Goal: Task Accomplishment & Management: Manage account settings

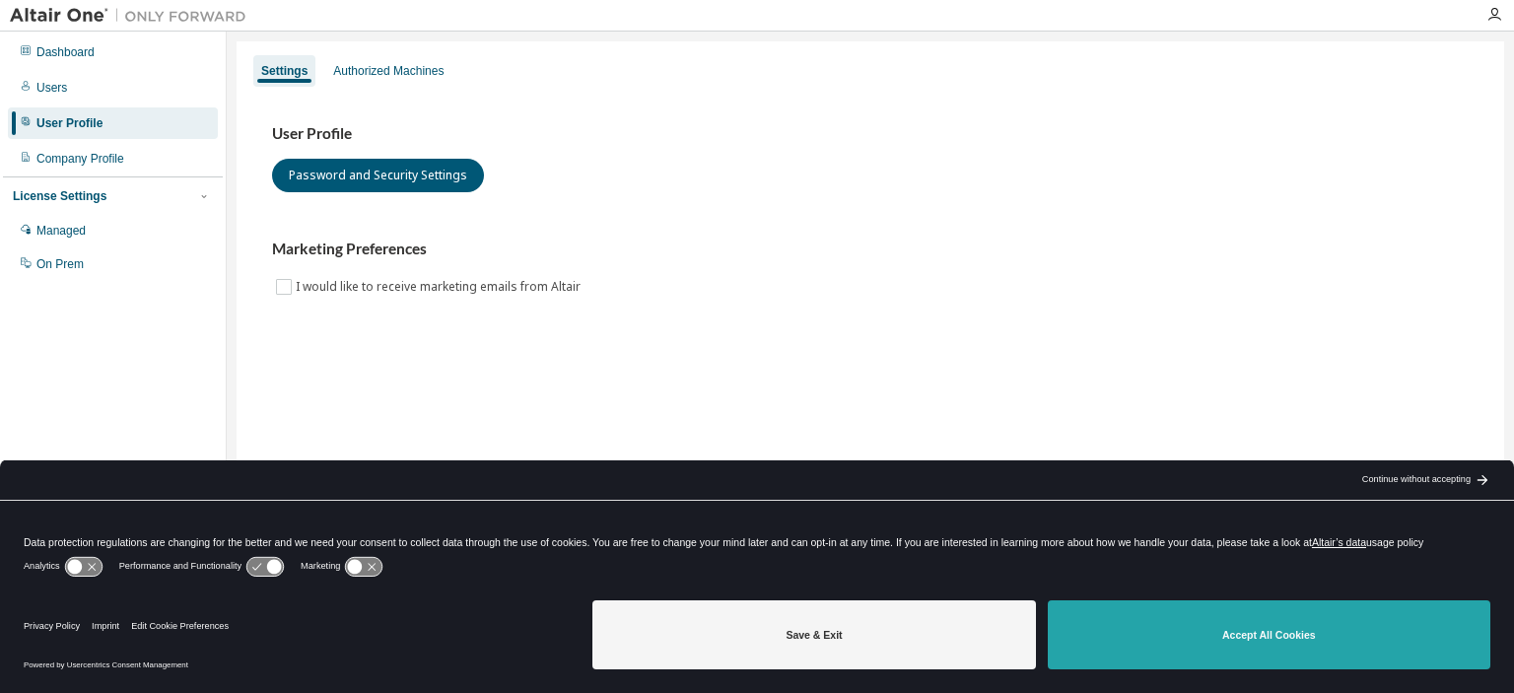
click at [1263, 643] on button "Accept All Cookies" at bounding box center [1269, 634] width 443 height 69
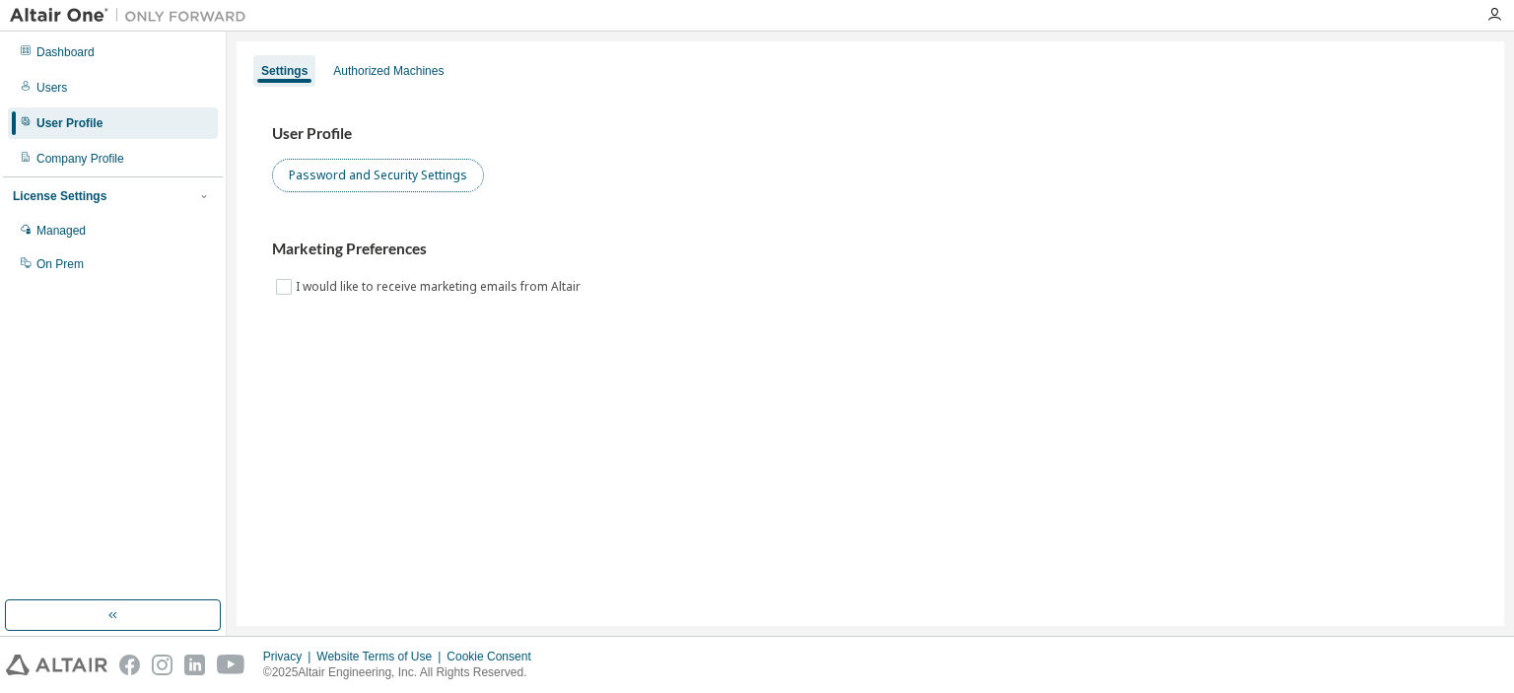
click at [370, 164] on button "Password and Security Settings" at bounding box center [378, 176] width 212 height 34
click at [1484, 14] on div at bounding box center [1494, 15] width 39 height 16
click at [1491, 15] on icon "button" at bounding box center [1494, 15] width 16 height 16
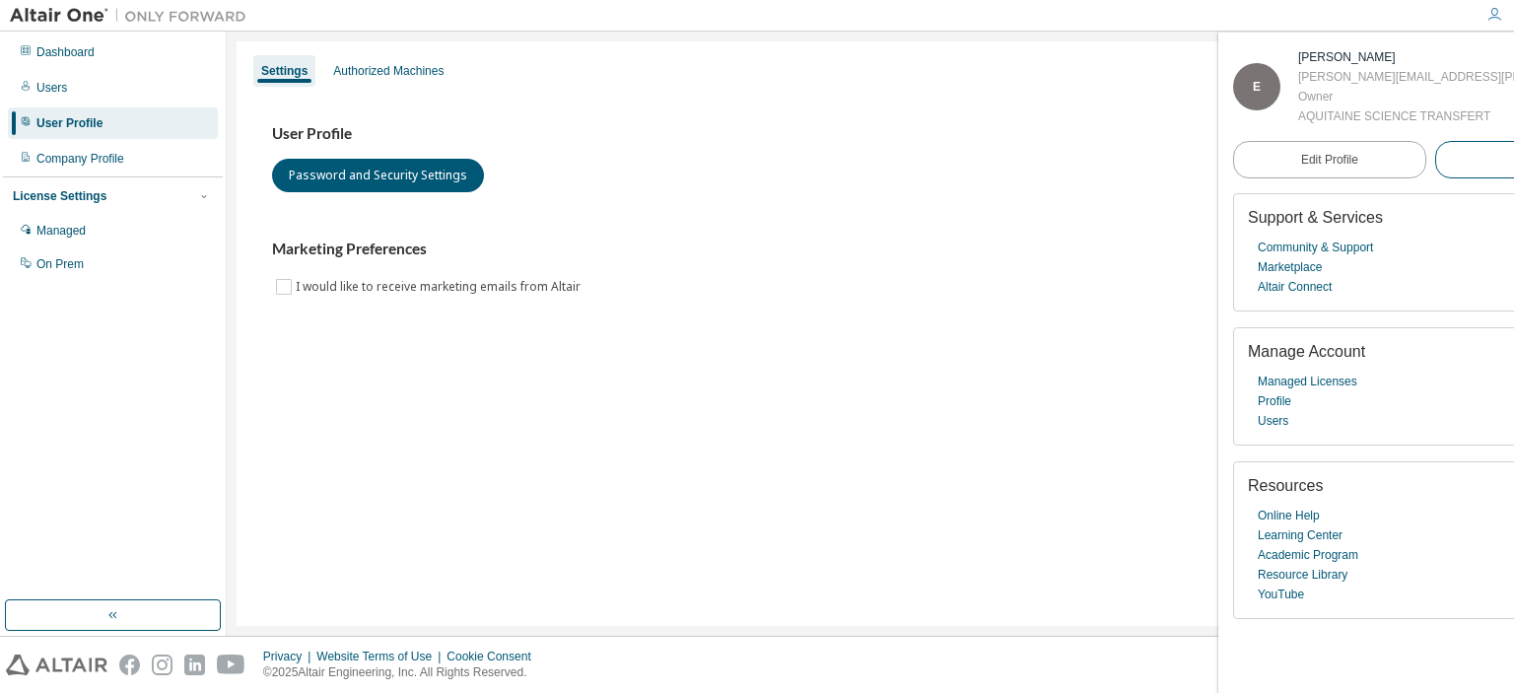
click at [1513, 163] on span "Logout" at bounding box center [1531, 160] width 36 height 20
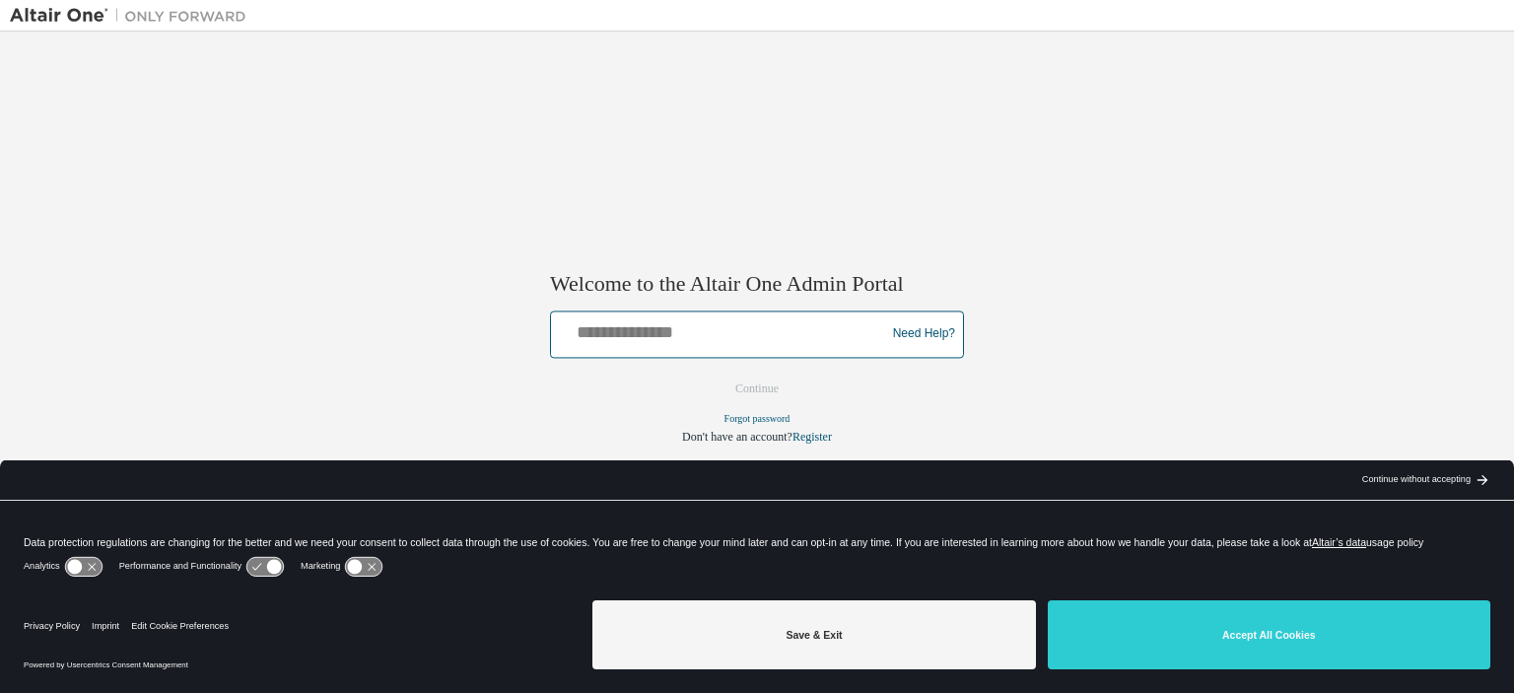
click at [740, 336] on input "text" at bounding box center [721, 329] width 324 height 29
click at [667, 337] on input "text" at bounding box center [721, 329] width 324 height 29
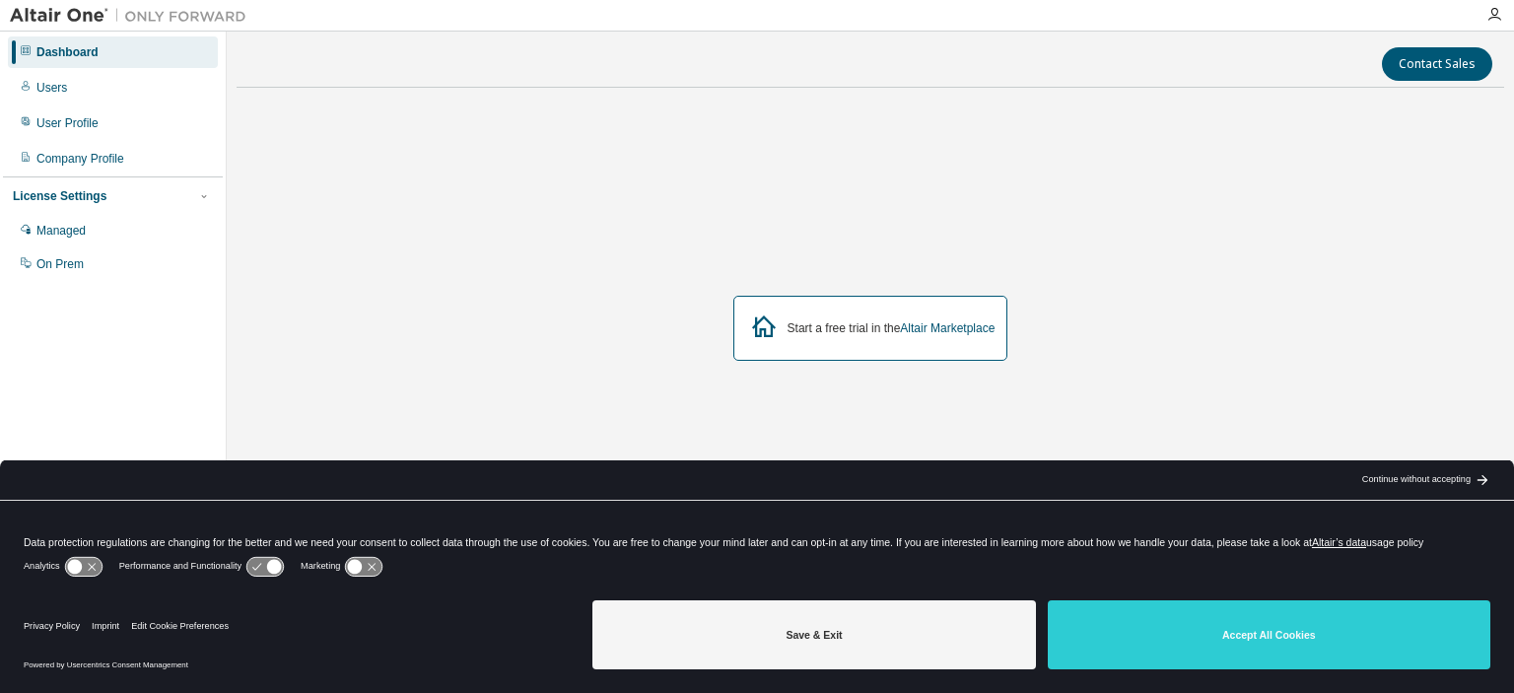
click at [1134, 652] on button "Accept All Cookies" at bounding box center [1269, 634] width 443 height 69
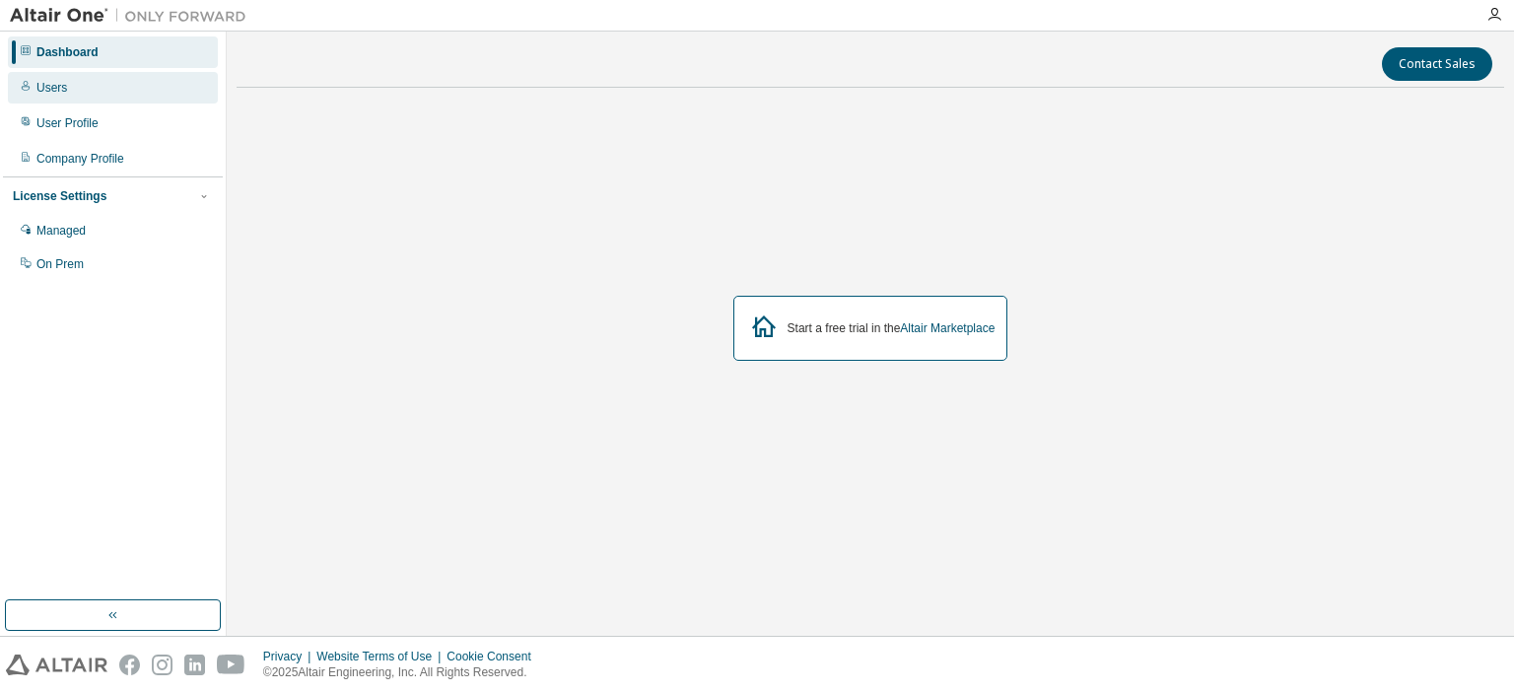
click at [113, 91] on div "Users" at bounding box center [113, 88] width 210 height 32
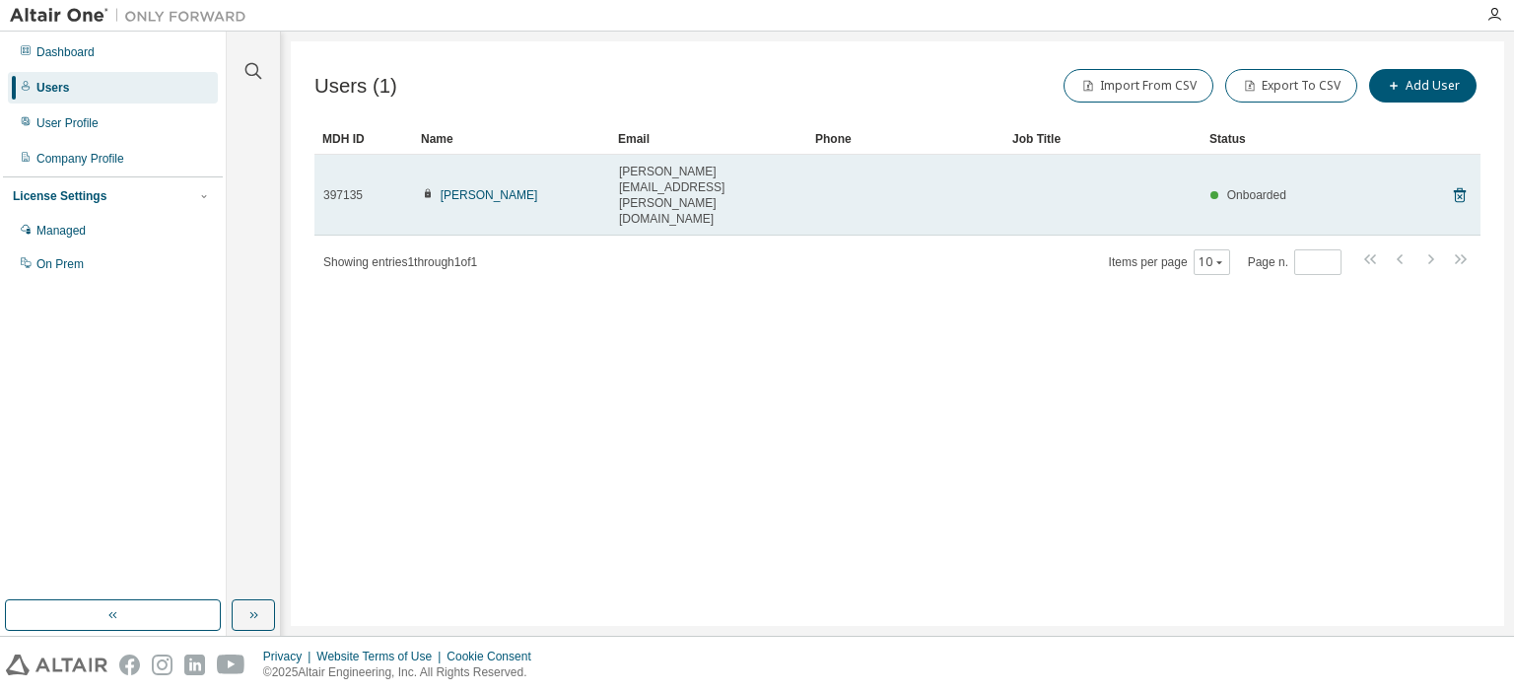
click at [694, 175] on span "enrico.panettieri@ensam.eu" at bounding box center [708, 195] width 179 height 63
click at [515, 188] on link "ENRICO PANETTIERI" at bounding box center [490, 195] width 98 height 14
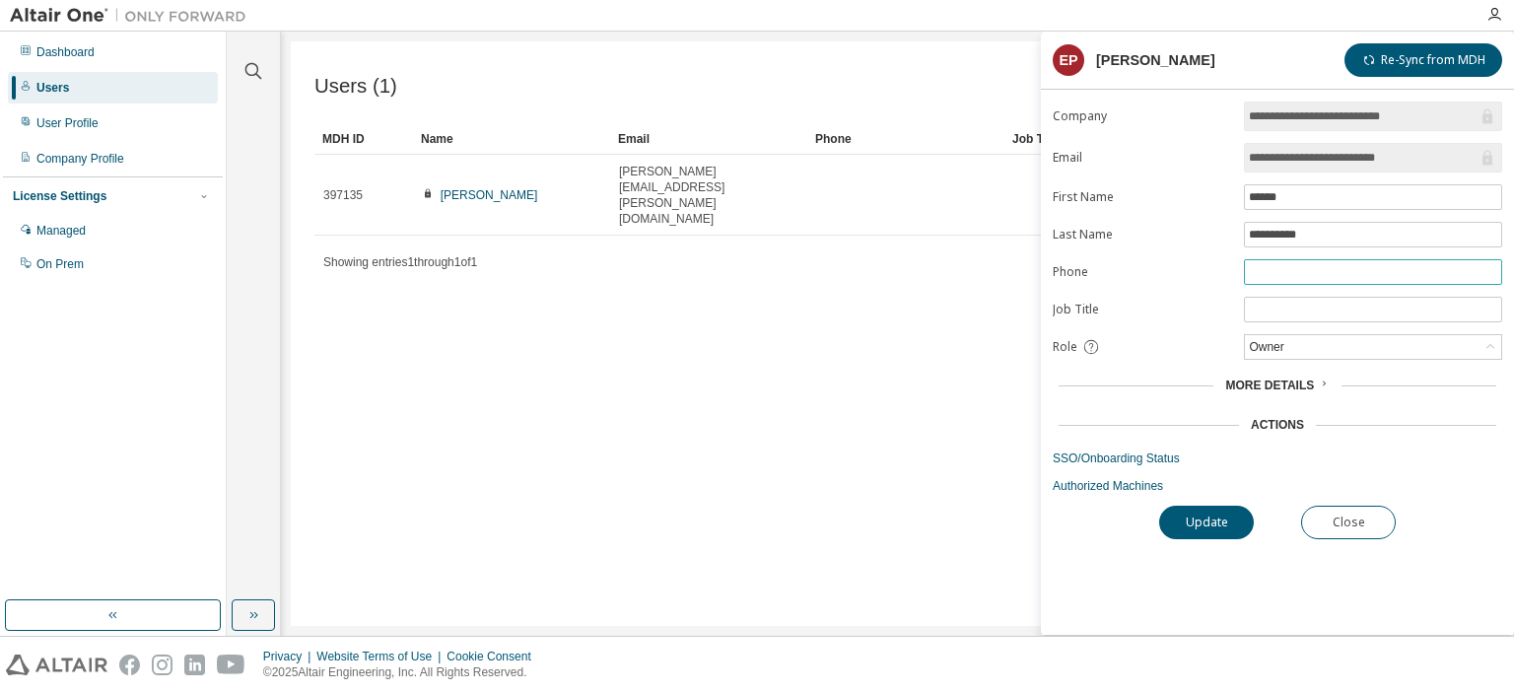
click at [1384, 273] on input "text" at bounding box center [1373, 272] width 248 height 16
type input "**********"
click at [1300, 315] on span at bounding box center [1373, 310] width 258 height 26
click at [1300, 313] on input "text" at bounding box center [1373, 310] width 248 height 16
type input "**********"
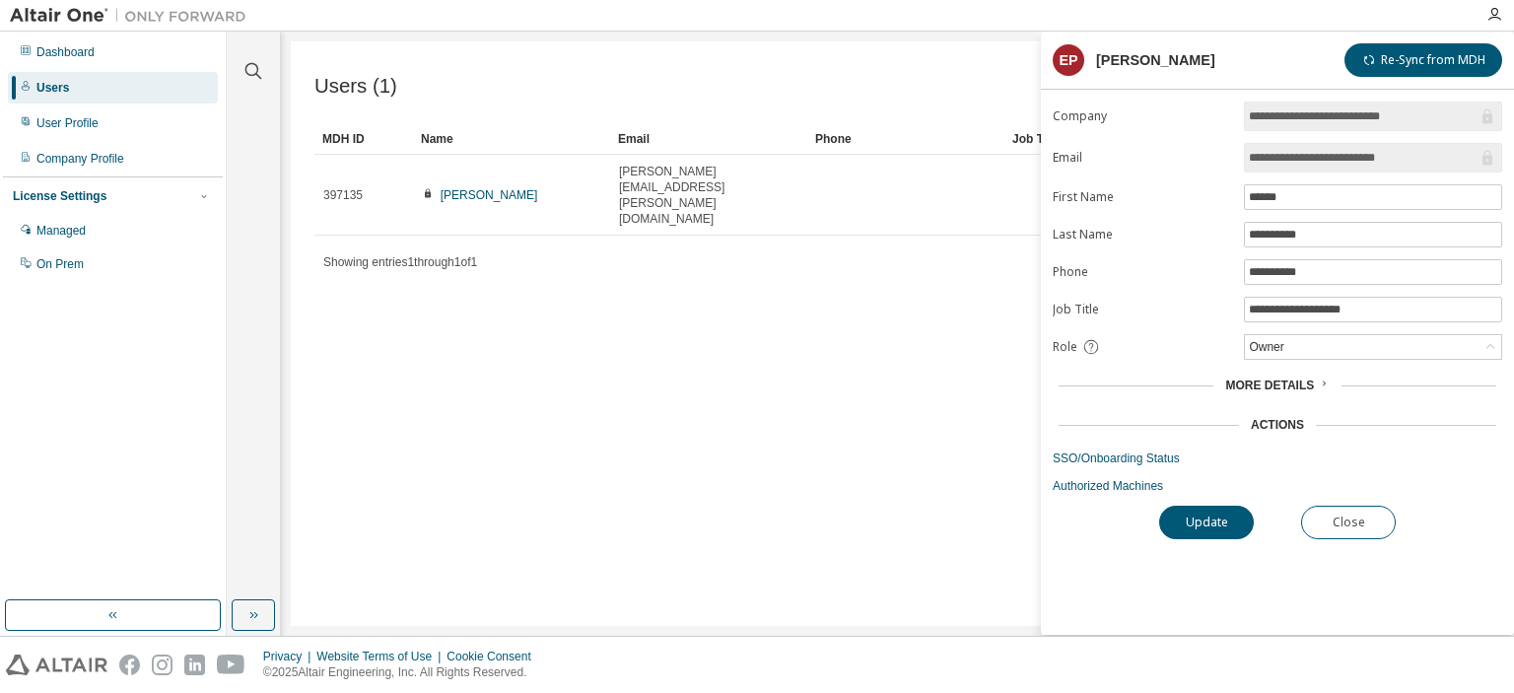
click at [1477, 161] on input "**********" at bounding box center [1363, 158] width 229 height 20
click at [1305, 392] on div "More Details" at bounding box center [1277, 386] width 449 height 28
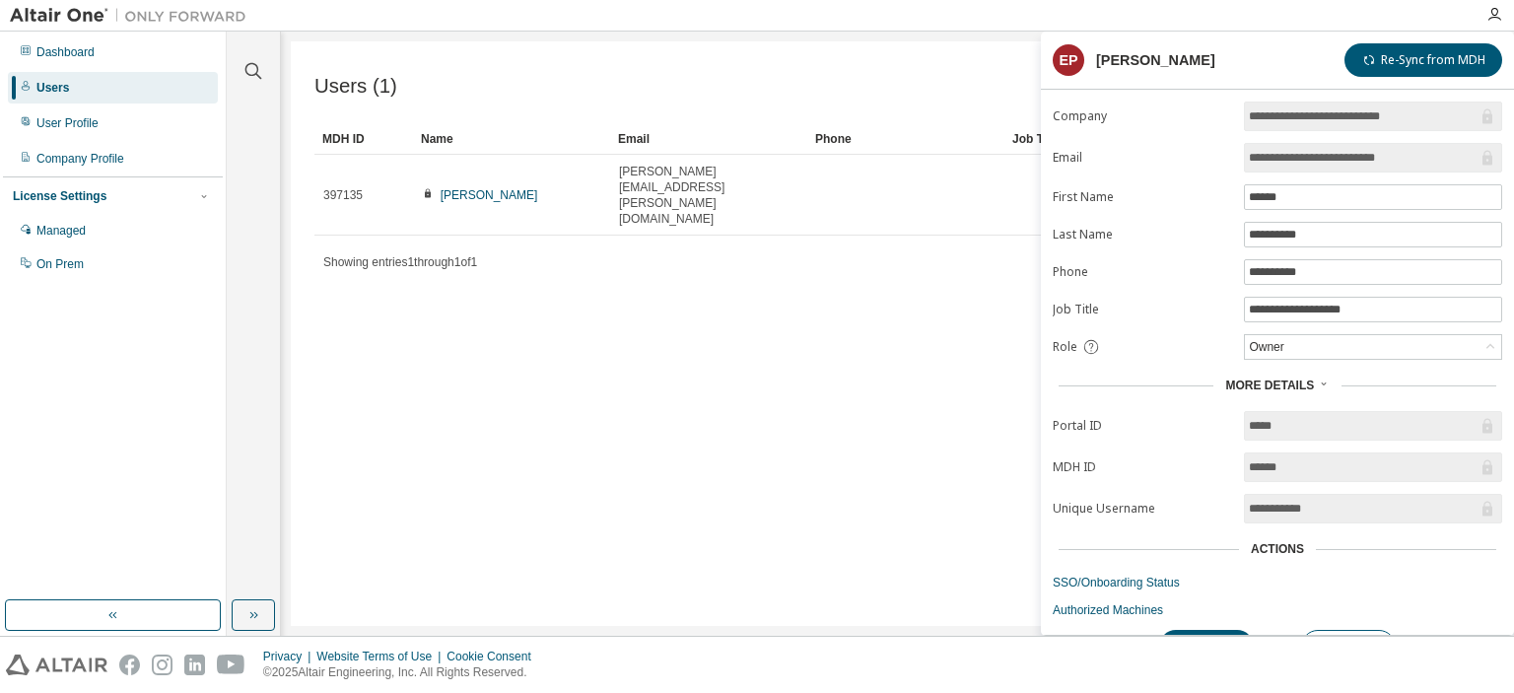
click at [1296, 541] on div "Actions" at bounding box center [1277, 549] width 53 height 16
click at [1295, 547] on div "Actions" at bounding box center [1277, 549] width 53 height 16
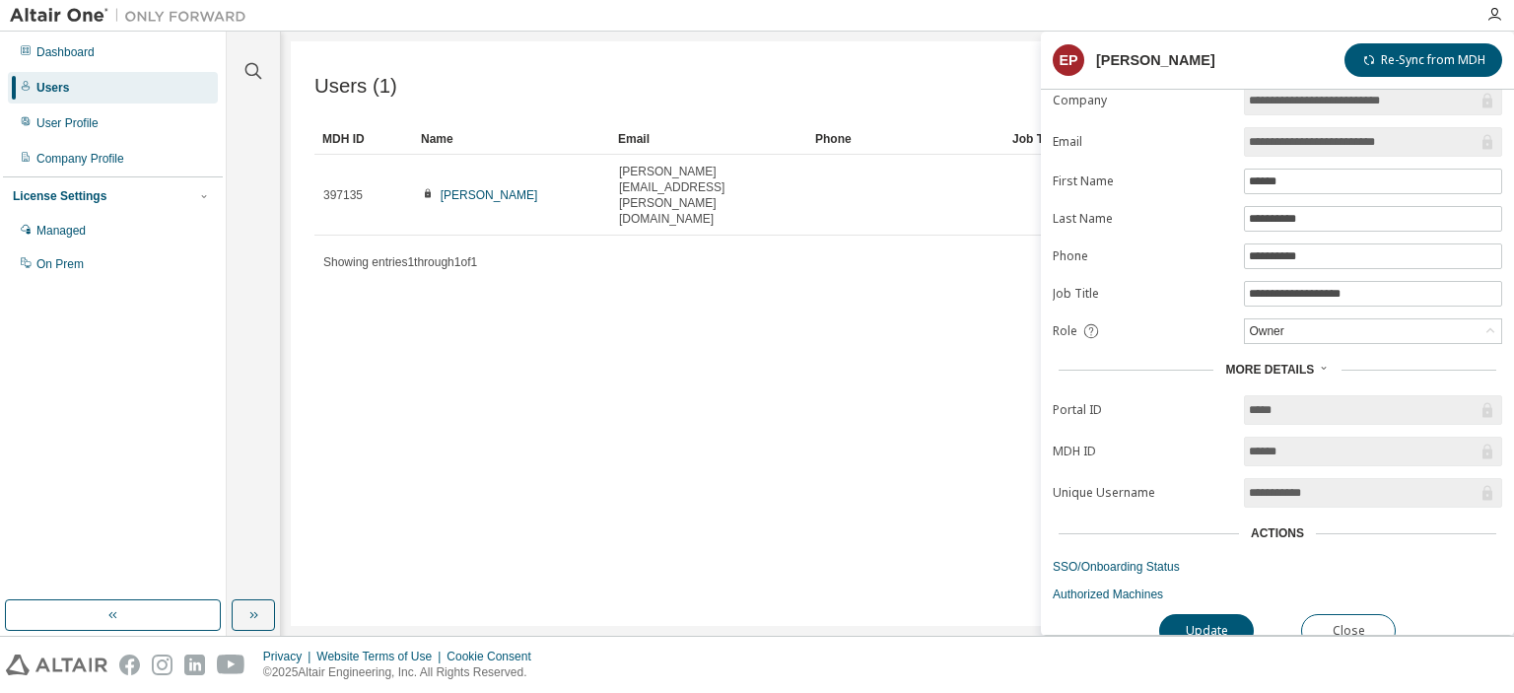
scroll to position [23, 0]
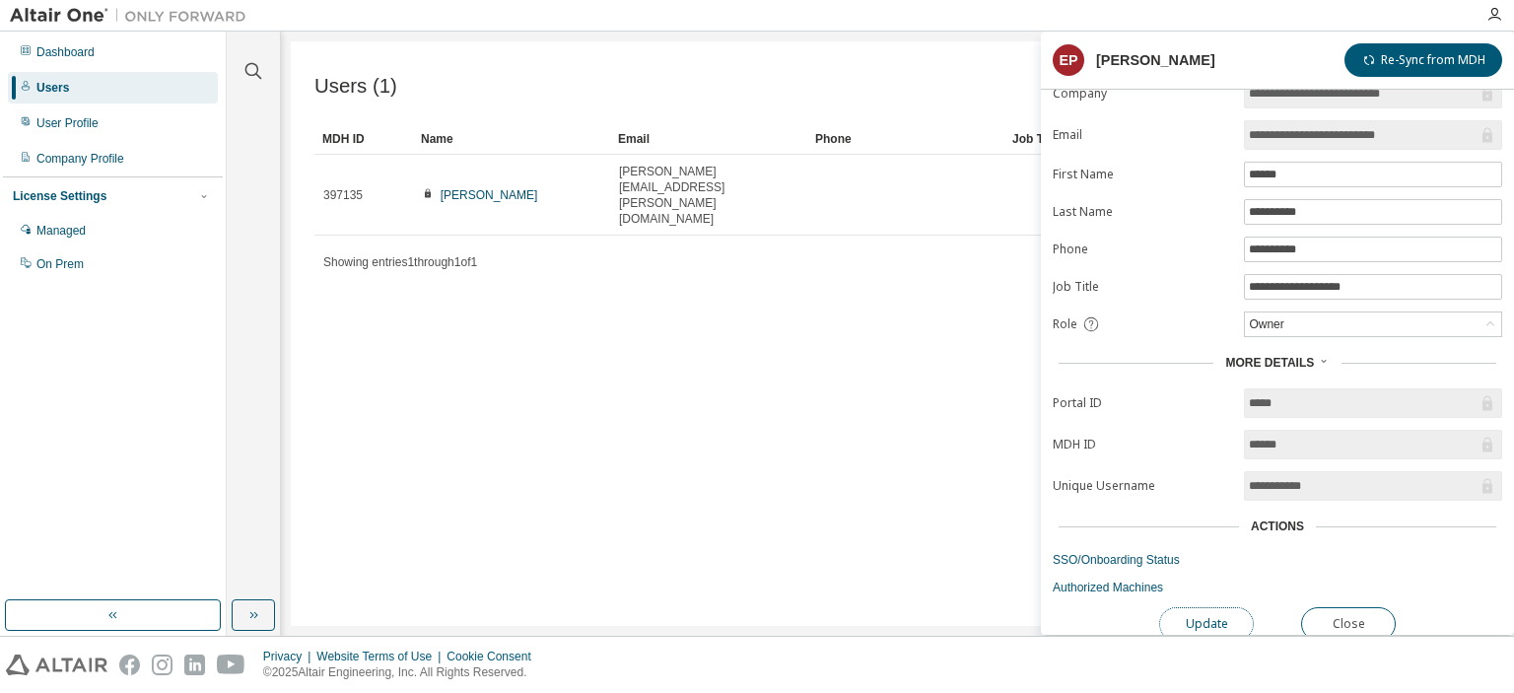
click at [1208, 613] on button "Update" at bounding box center [1206, 624] width 95 height 34
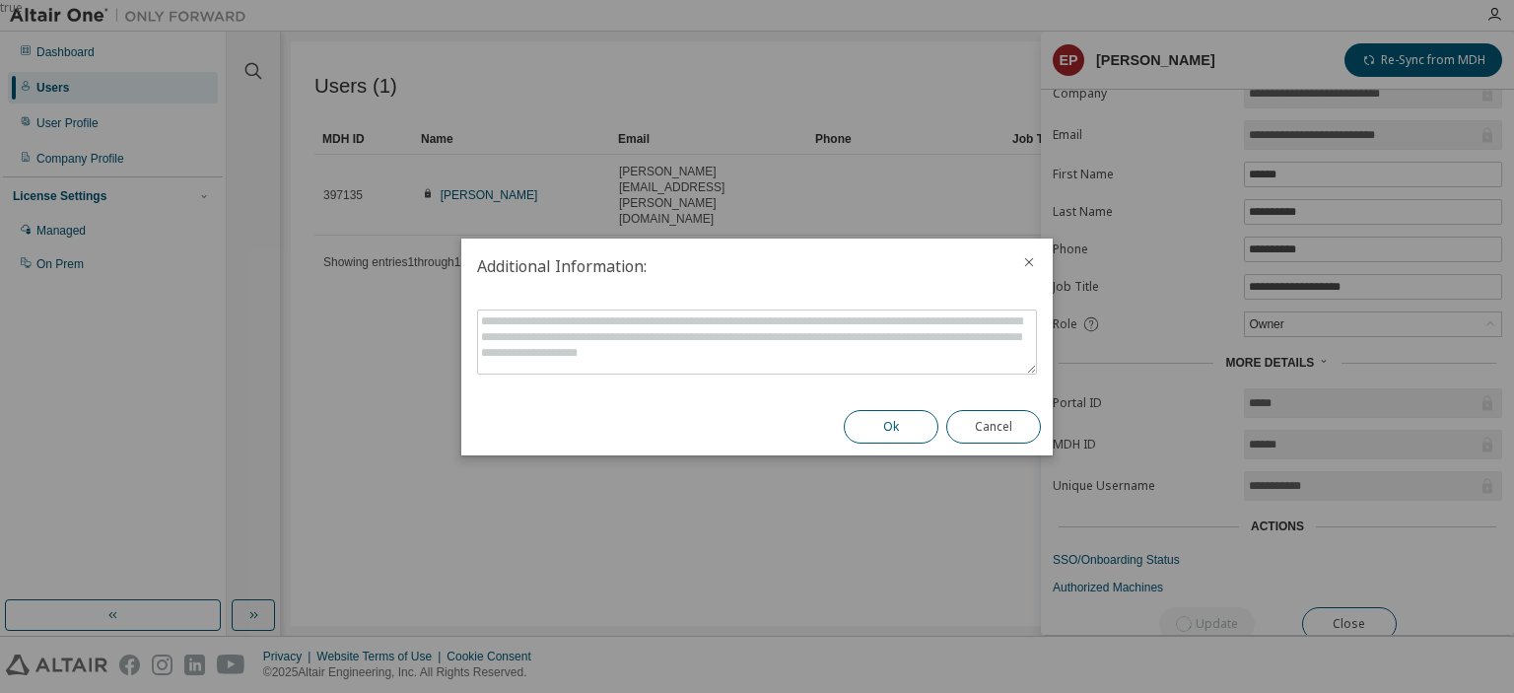
click at [872, 427] on button "Ok" at bounding box center [891, 427] width 95 height 34
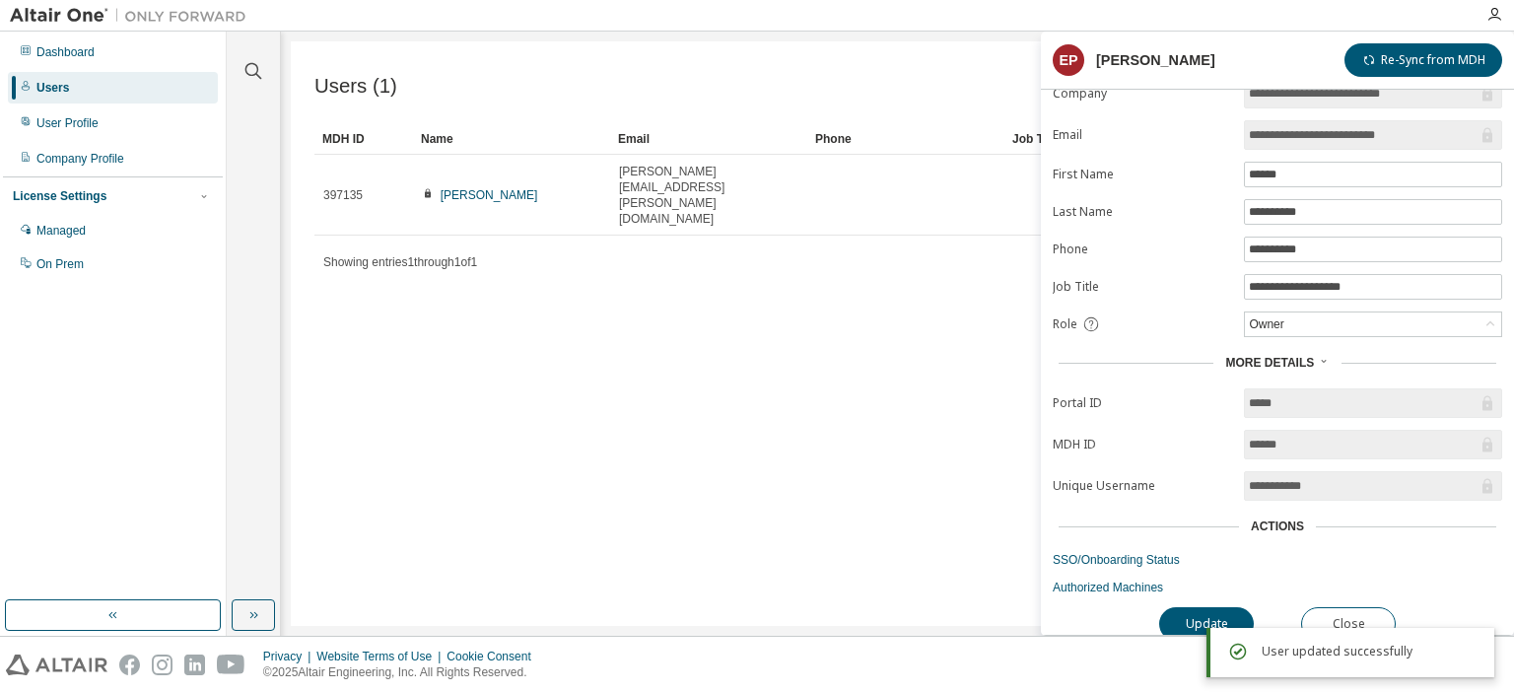
scroll to position [0, 0]
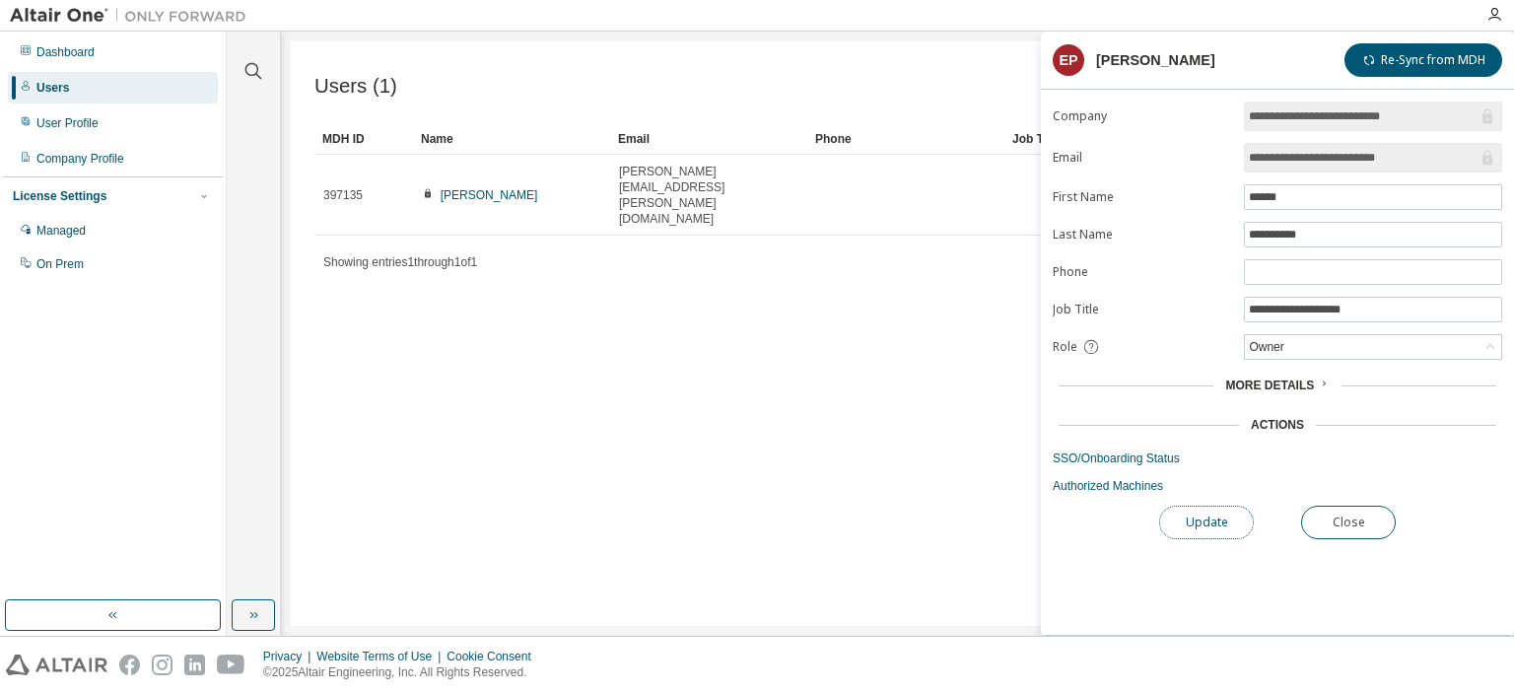
click at [1203, 527] on button "Update" at bounding box center [1206, 523] width 95 height 34
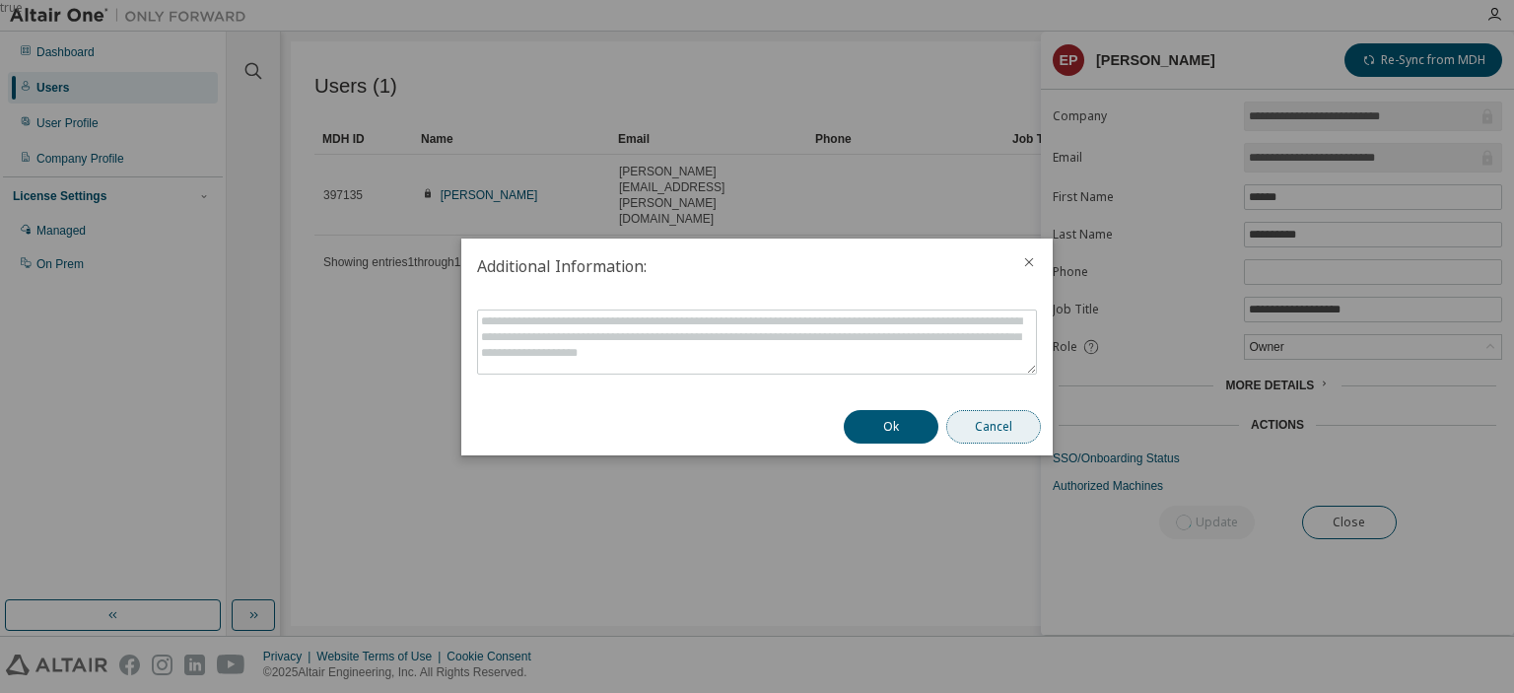
click at [993, 417] on button "Cancel" at bounding box center [993, 427] width 95 height 34
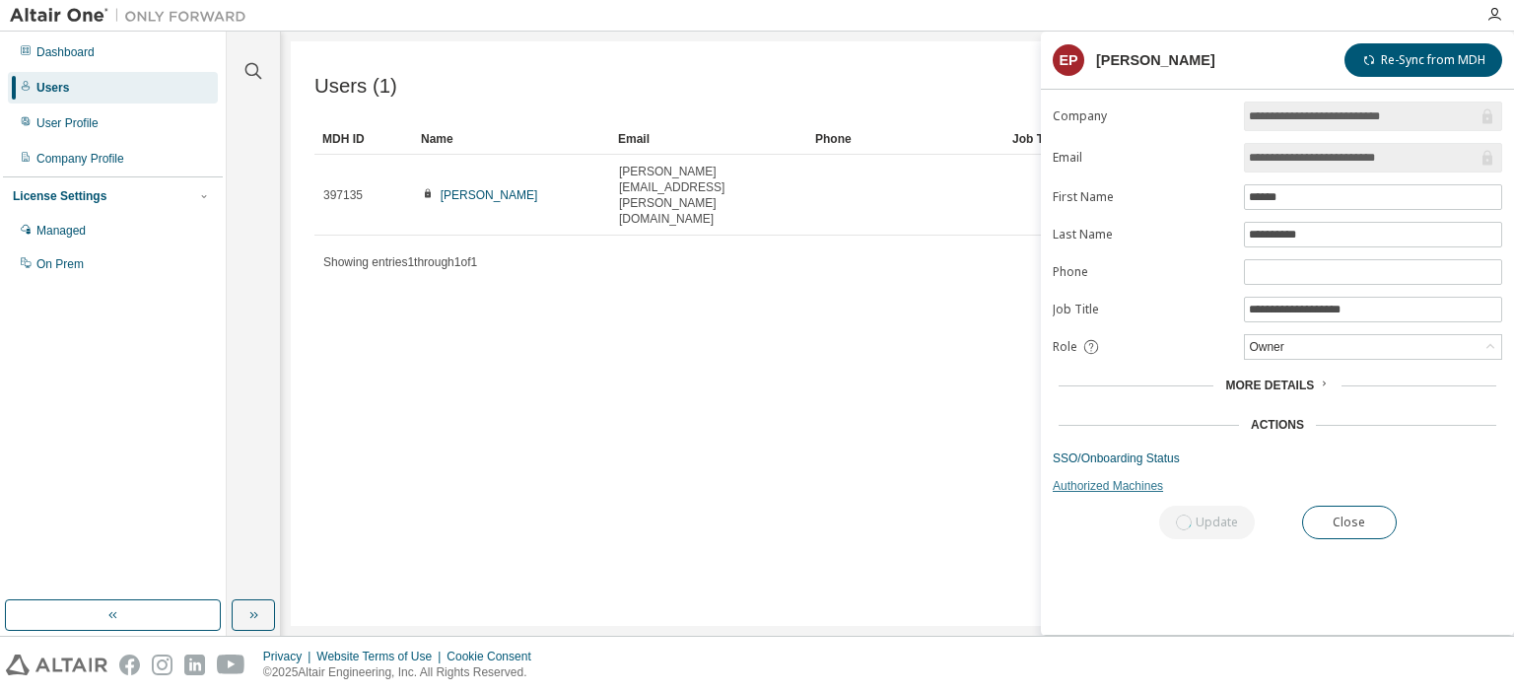
click at [1126, 481] on link "Authorized Machines" at bounding box center [1277, 486] width 449 height 16
